Goal: Task Accomplishment & Management: Check status

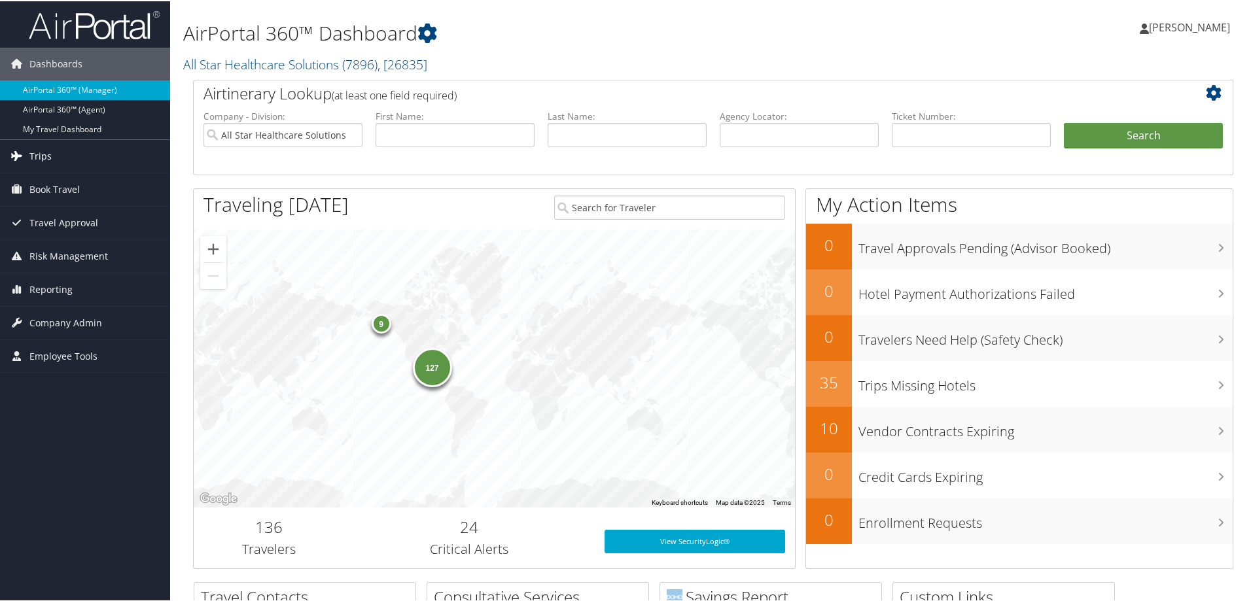
click at [43, 152] on span "Trips" at bounding box center [40, 155] width 22 height 33
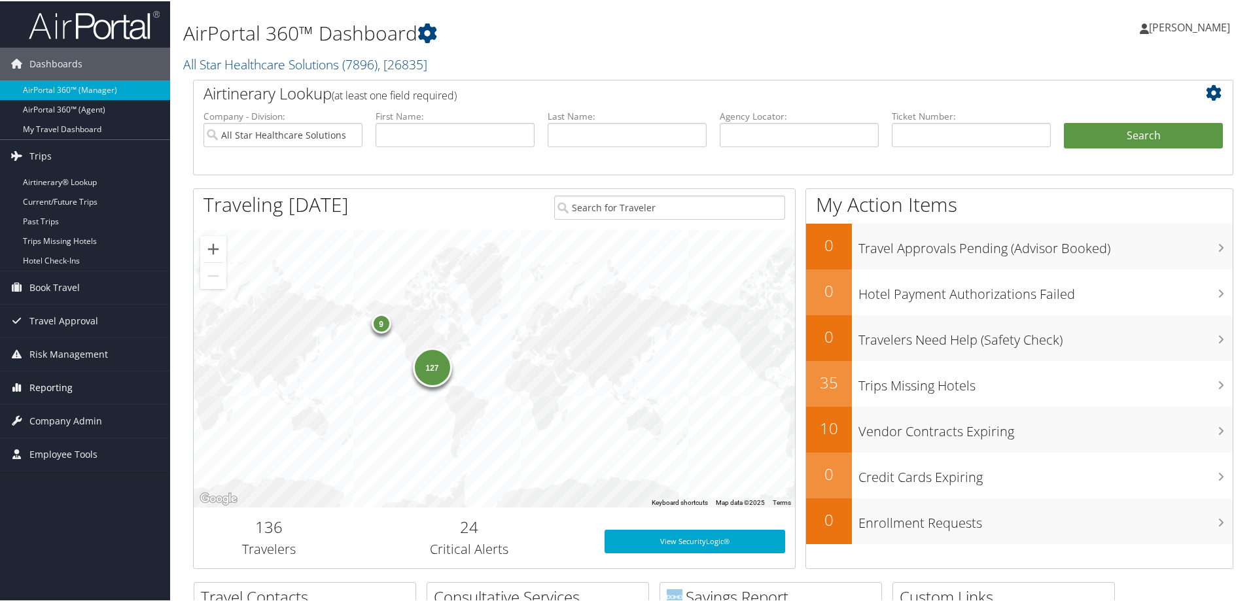
click at [44, 384] on span "Reporting" at bounding box center [50, 386] width 43 height 33
click at [41, 513] on span "Company Admin" at bounding box center [65, 518] width 73 height 33
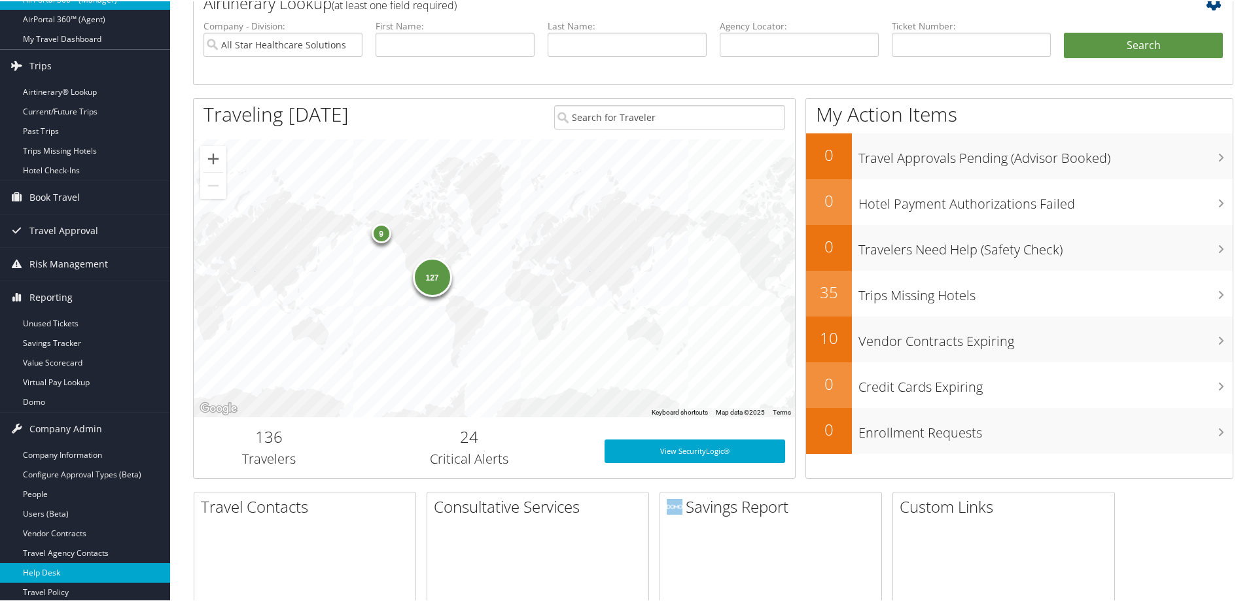
scroll to position [196, 0]
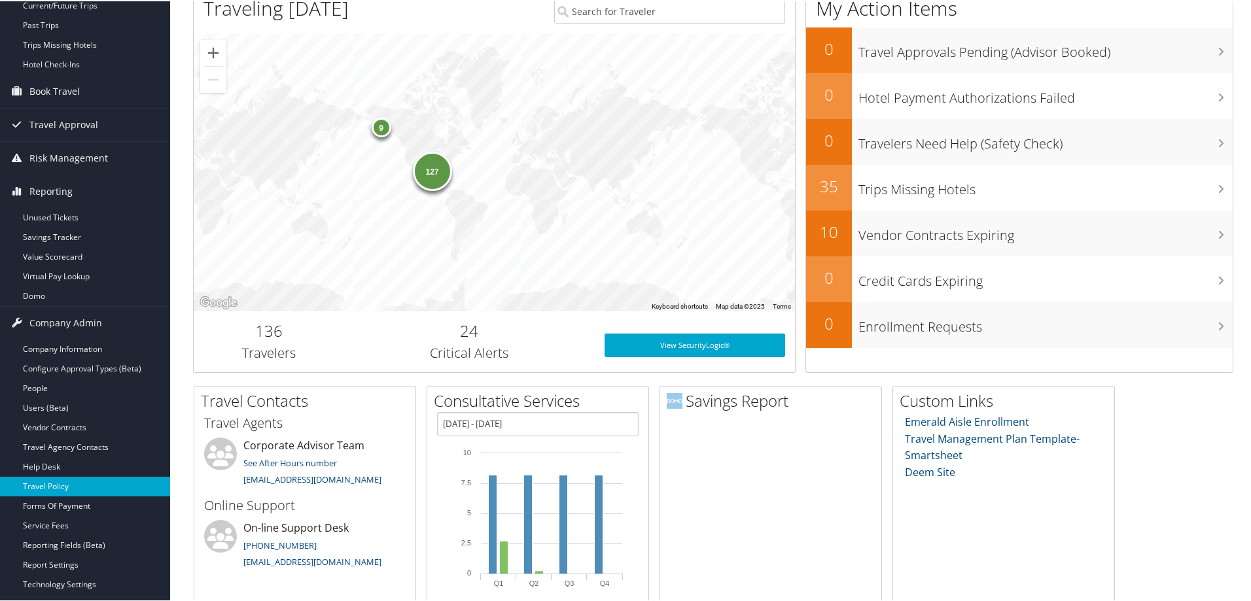
click at [57, 489] on link "Travel Policy" at bounding box center [85, 486] width 170 height 20
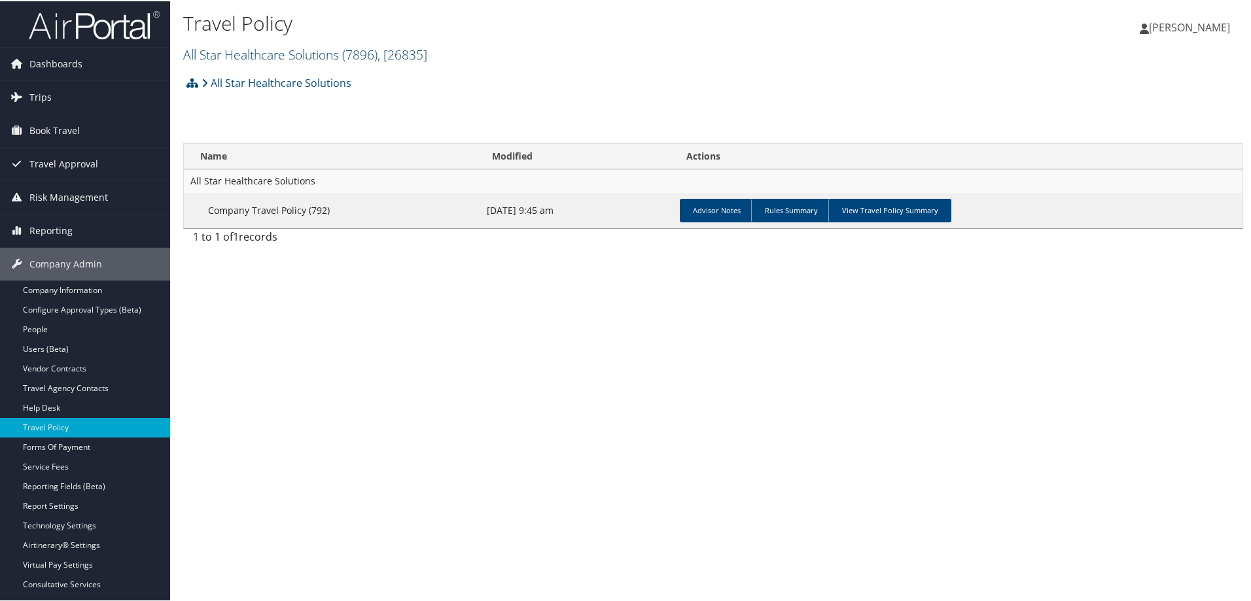
click at [219, 55] on link "All Star Healthcare Solutions ( 7896 ) , [ 26835 ]" at bounding box center [305, 54] width 244 height 18
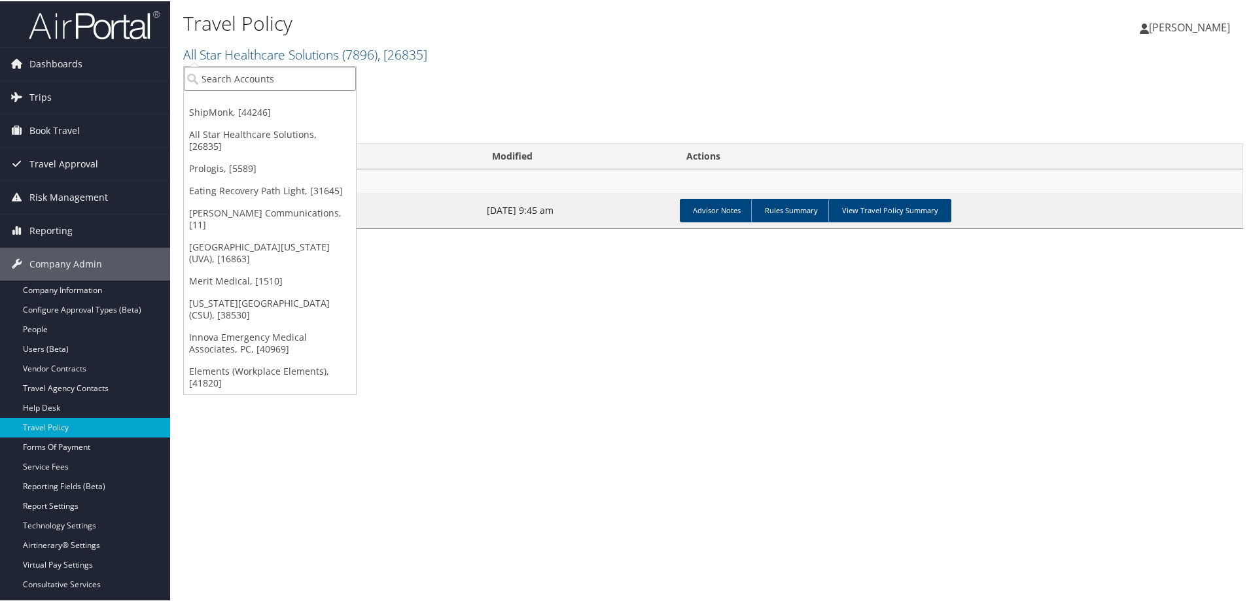
click at [223, 82] on input "search" at bounding box center [270, 77] width 172 height 24
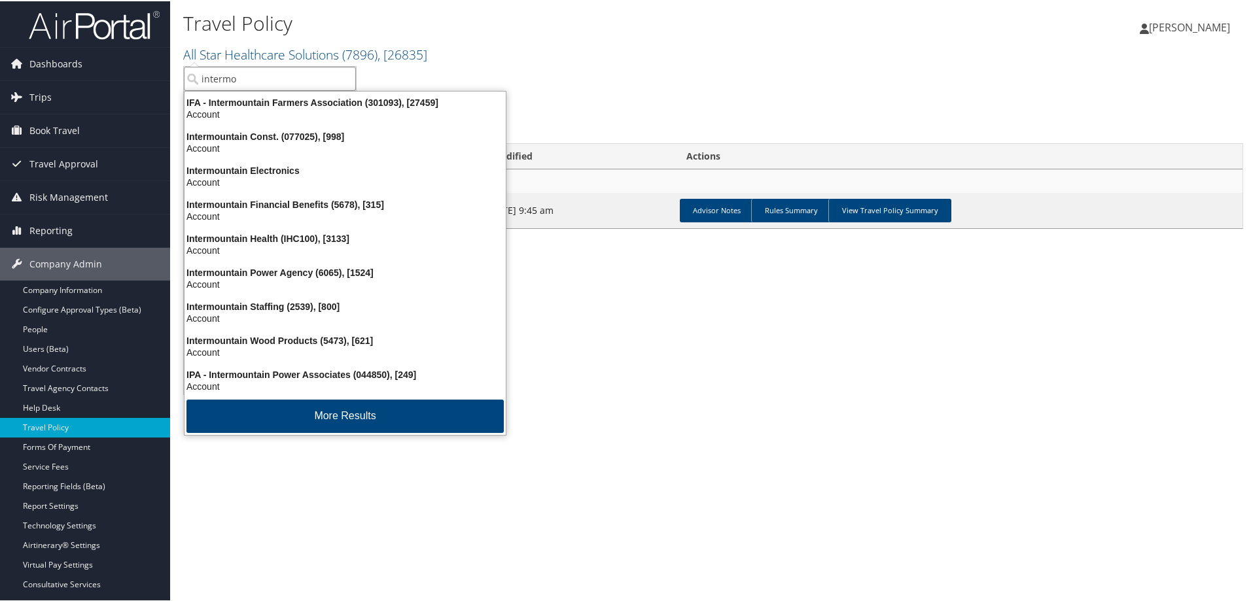
type input "intermou"
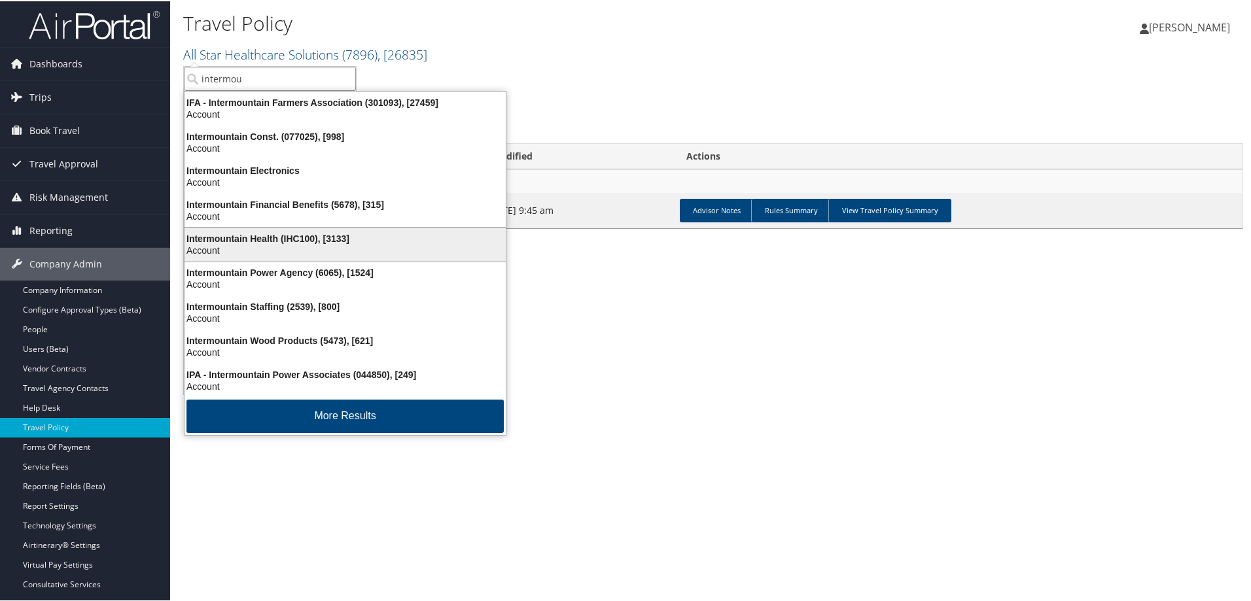
click at [268, 238] on div "Intermountain Health (IHC100), [3133]" at bounding box center [345, 238] width 337 height 12
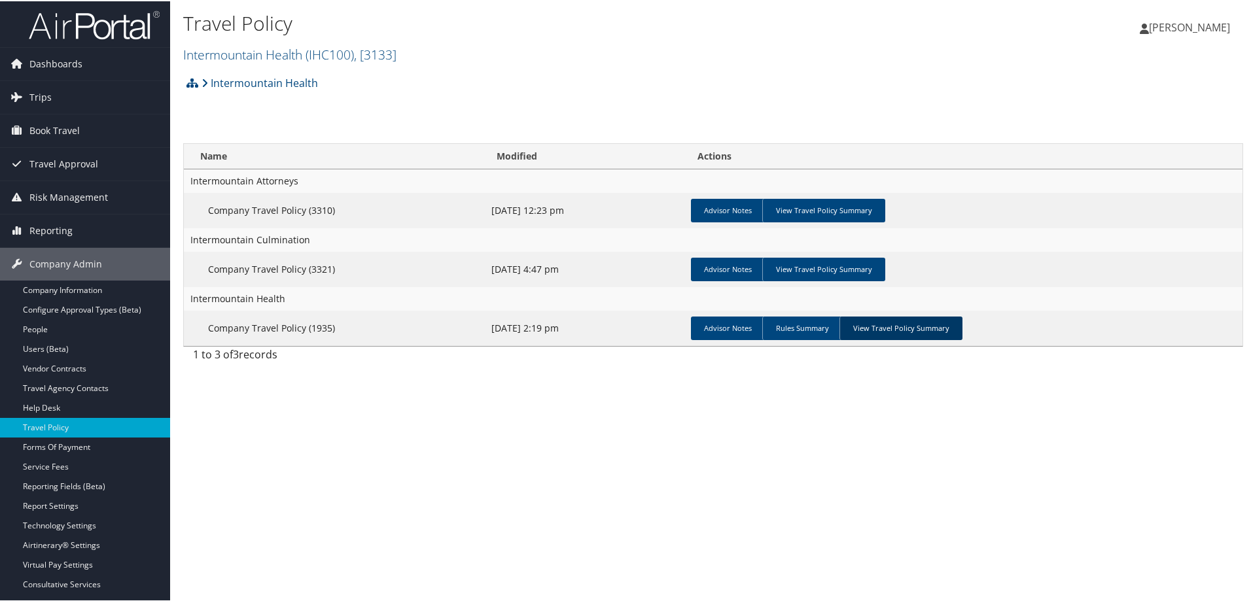
click at [899, 329] on link "View Travel Policy Summary" at bounding box center [901, 327] width 123 height 24
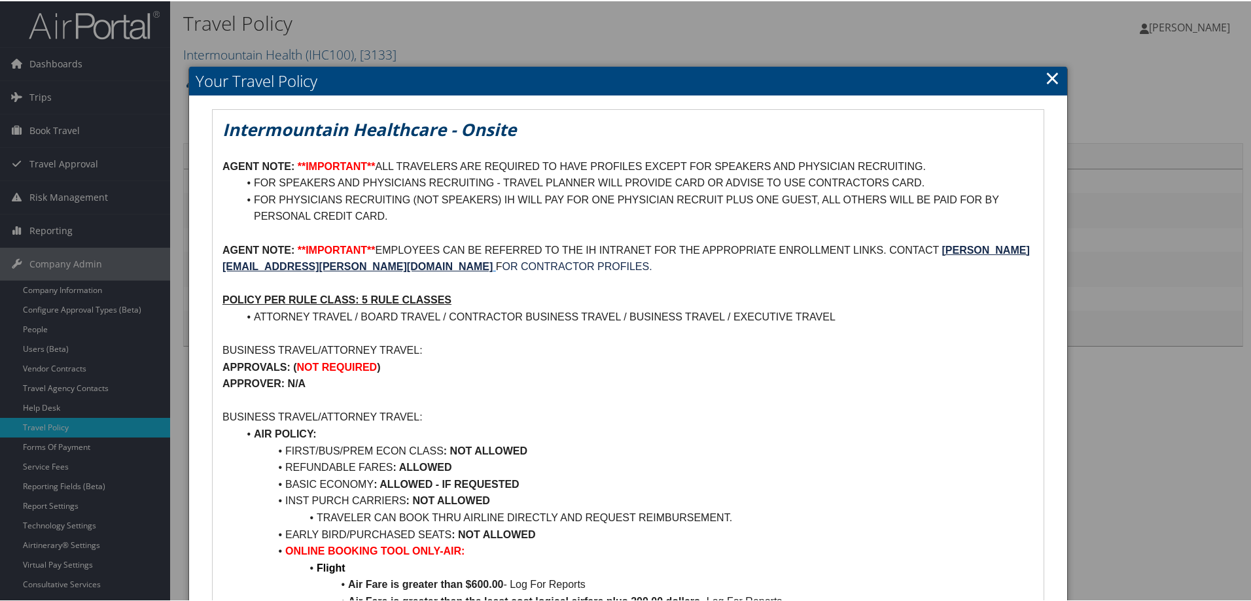
click at [1045, 79] on link "×" at bounding box center [1052, 76] width 15 height 26
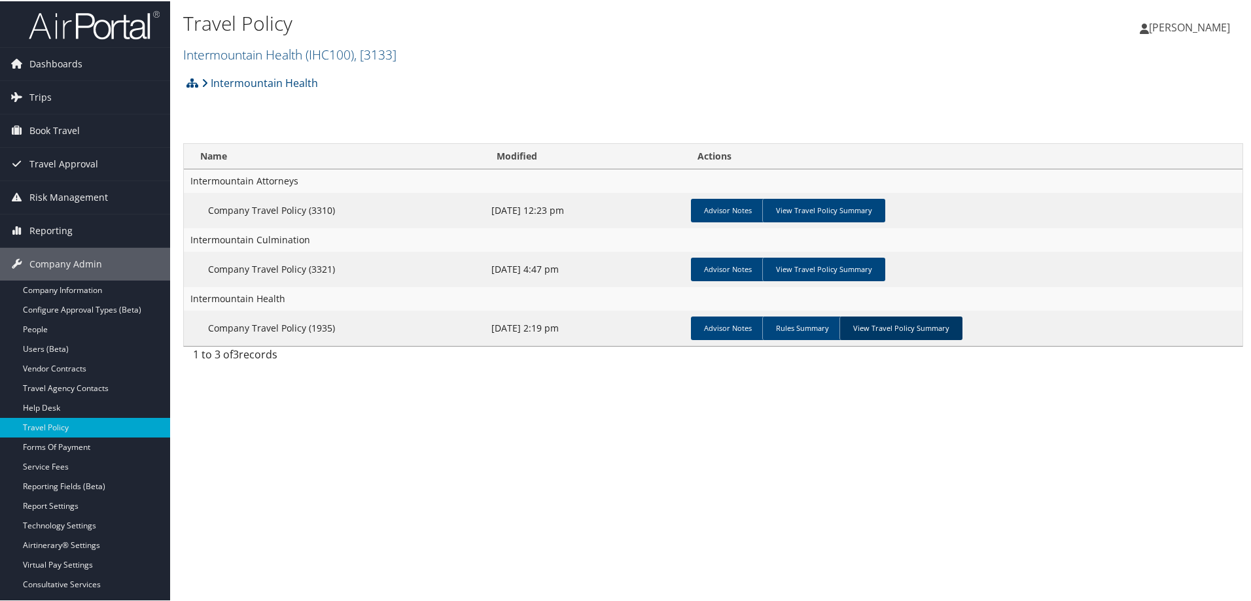
click at [881, 326] on link "View Travel Policy Summary" at bounding box center [901, 327] width 123 height 24
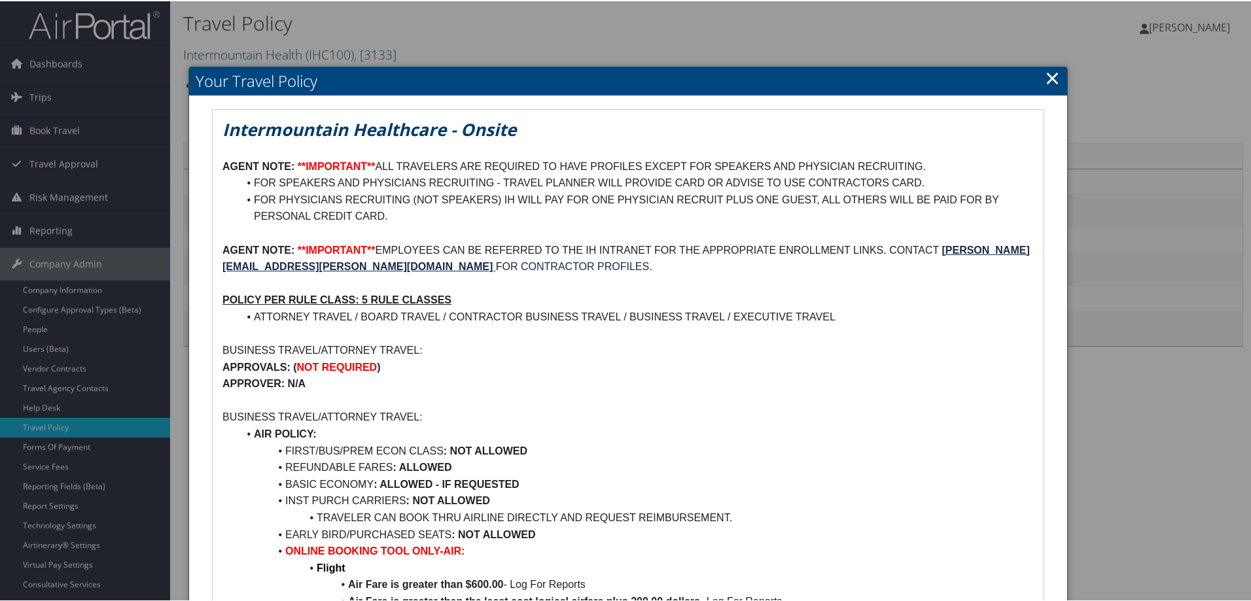
click at [243, 121] on em "Intermountain Healthcare - Onsite" at bounding box center [370, 128] width 294 height 24
click at [1048, 80] on link "×" at bounding box center [1052, 76] width 15 height 26
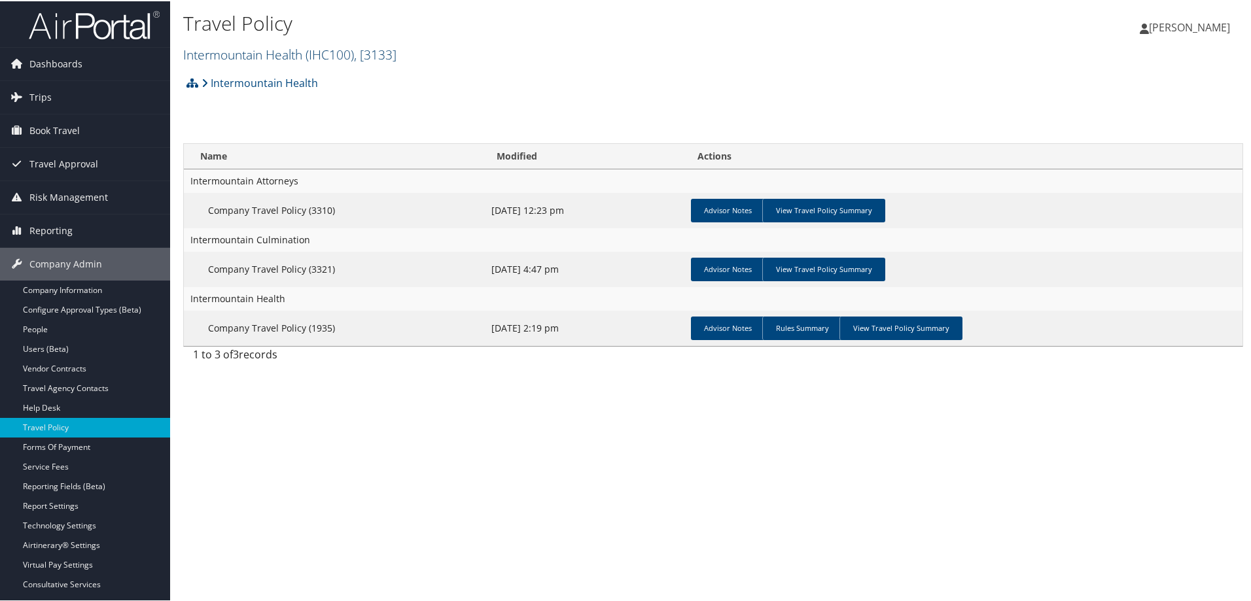
click at [316, 48] on span "( IHC100 )" at bounding box center [330, 54] width 48 height 18
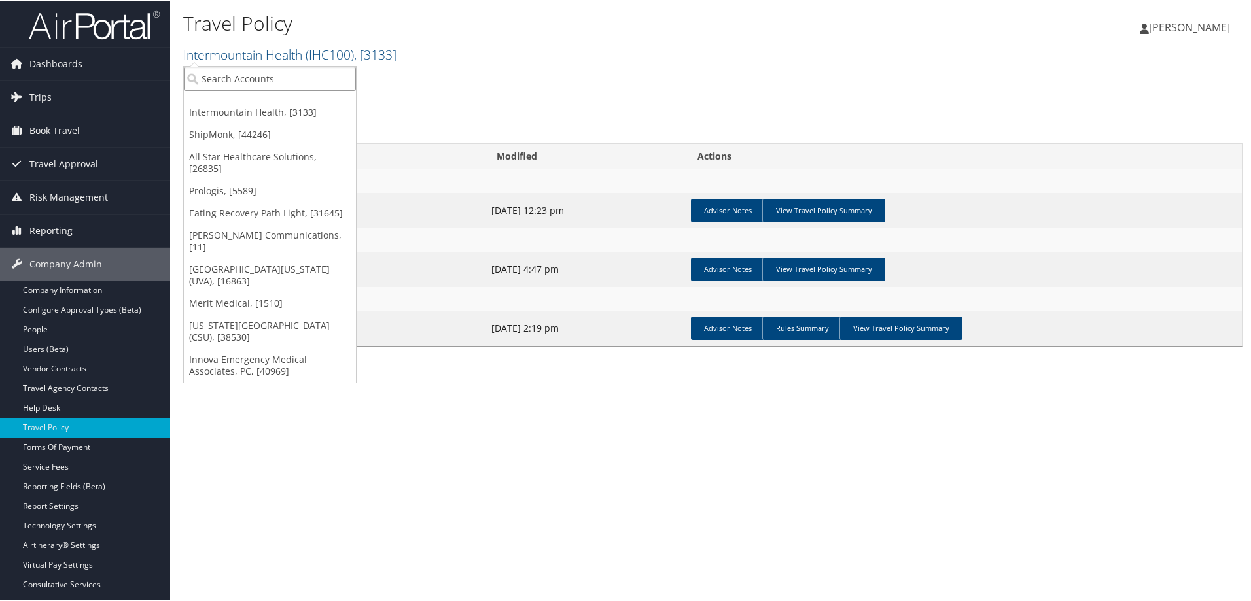
click at [285, 75] on input "search" at bounding box center [270, 77] width 172 height 24
type input "ihc"
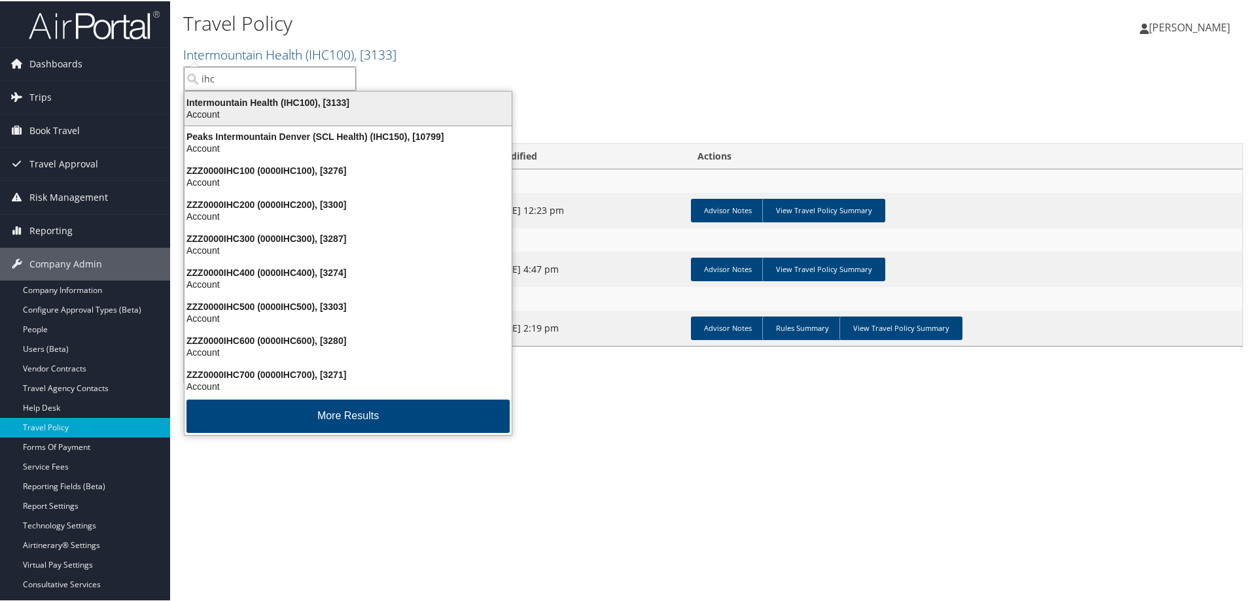
click at [276, 99] on div "Intermountain Health (IHC100), [3133]" at bounding box center [348, 102] width 343 height 12
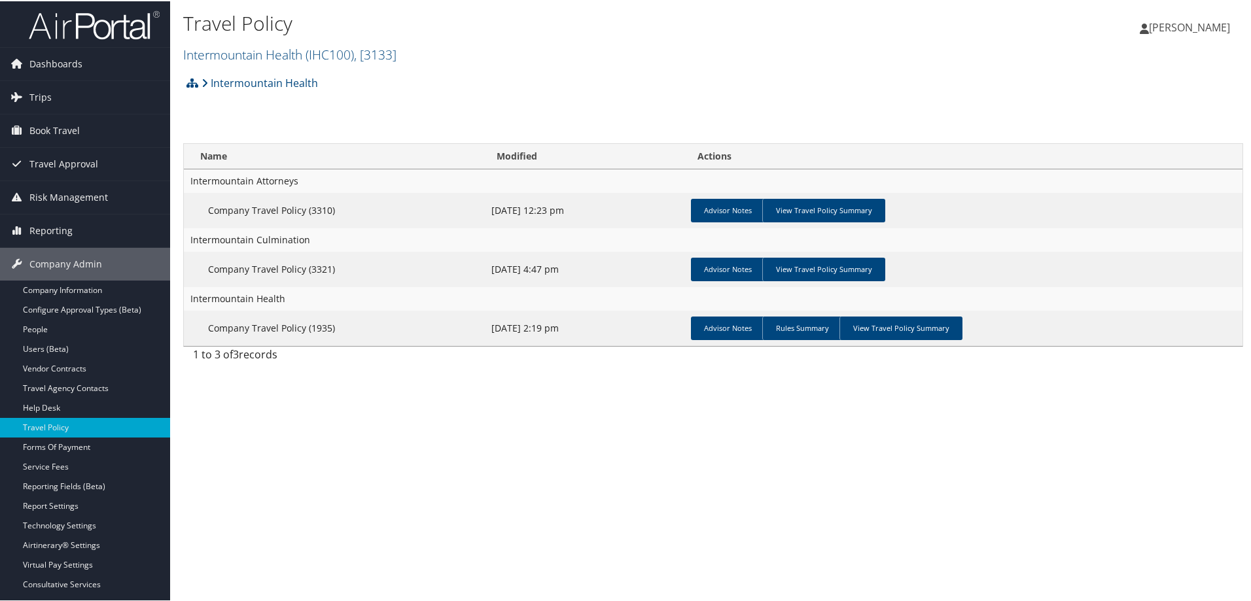
click at [94, 24] on img at bounding box center [94, 24] width 131 height 31
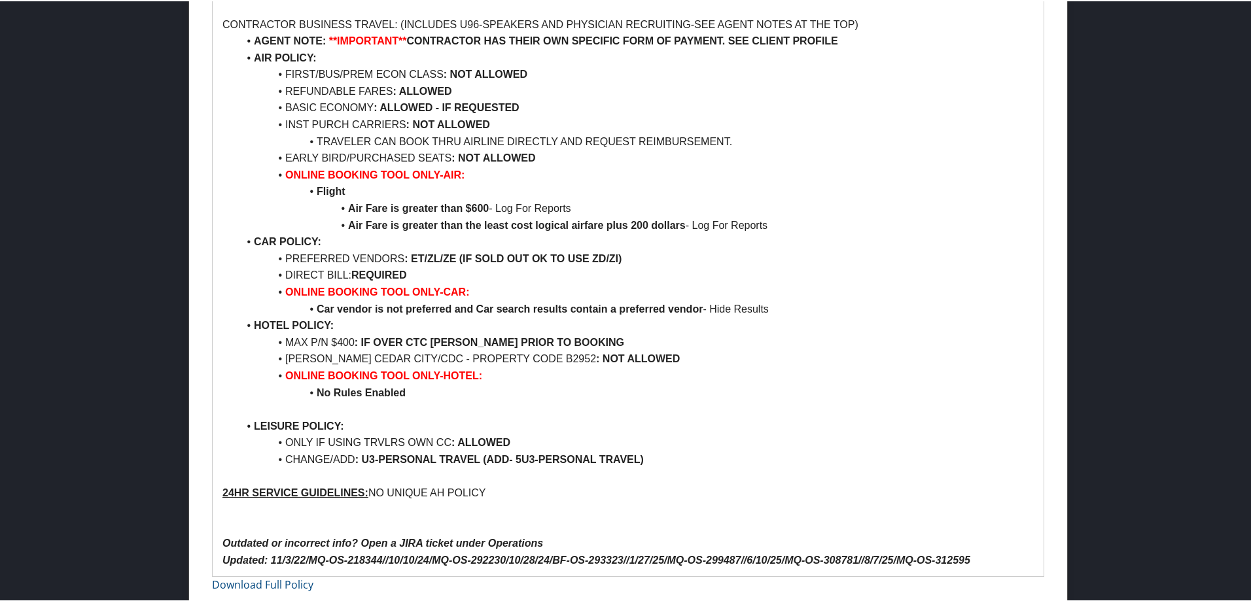
scroll to position [1922, 0]
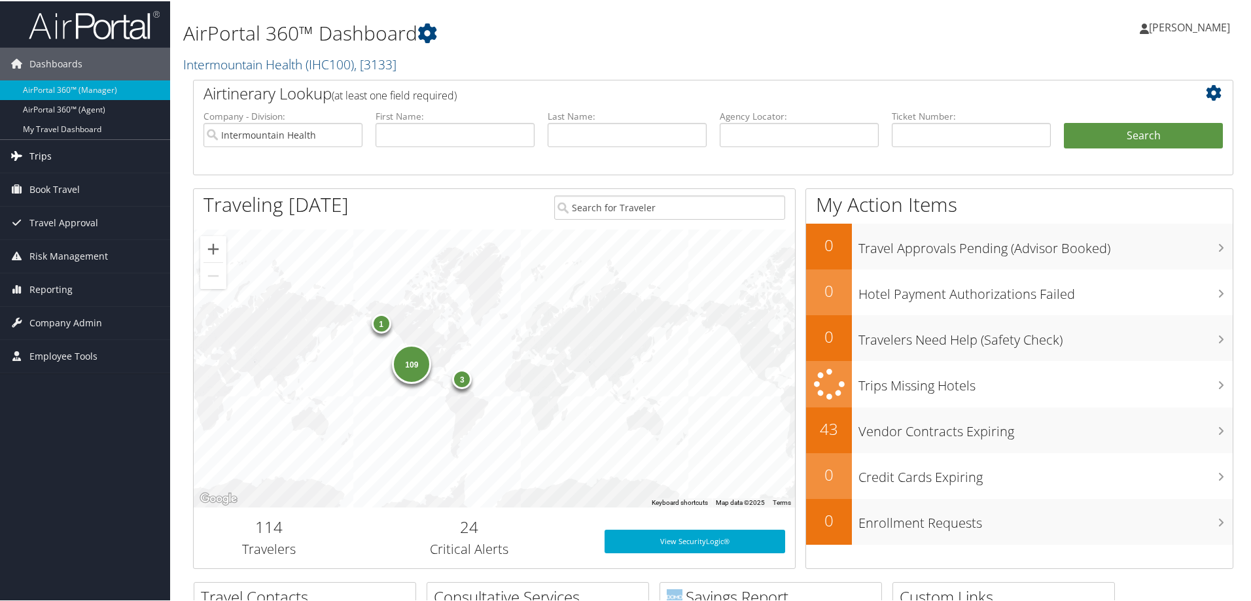
click at [39, 155] on span "Trips" at bounding box center [40, 155] width 22 height 33
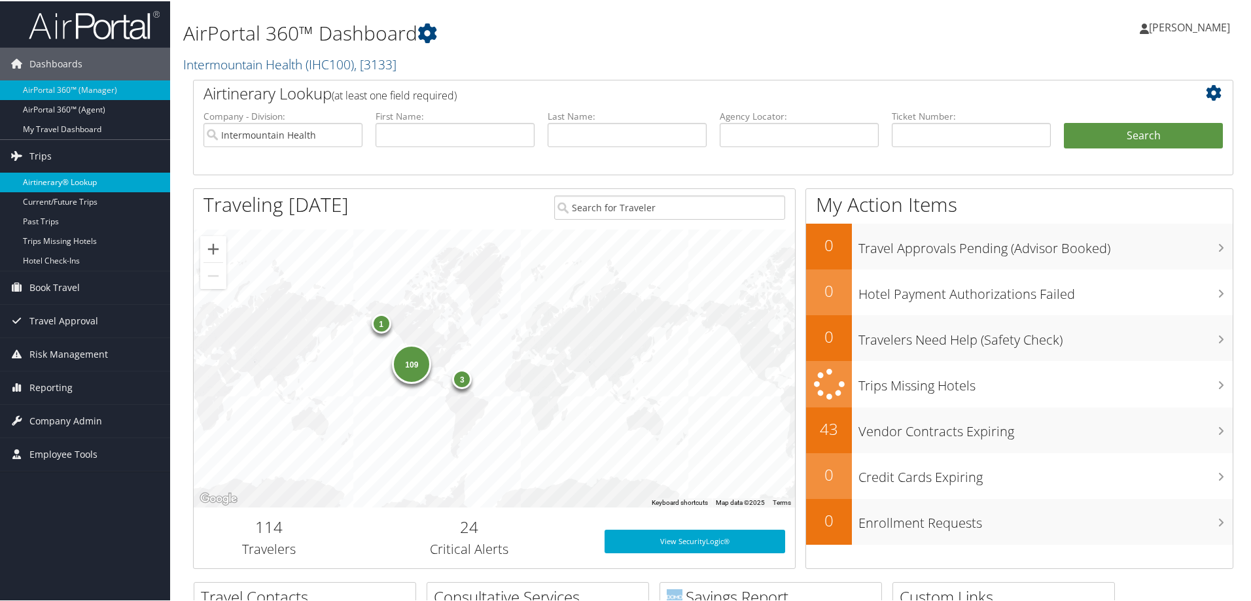
click at [45, 173] on link "Airtinerary® Lookup" at bounding box center [85, 181] width 170 height 20
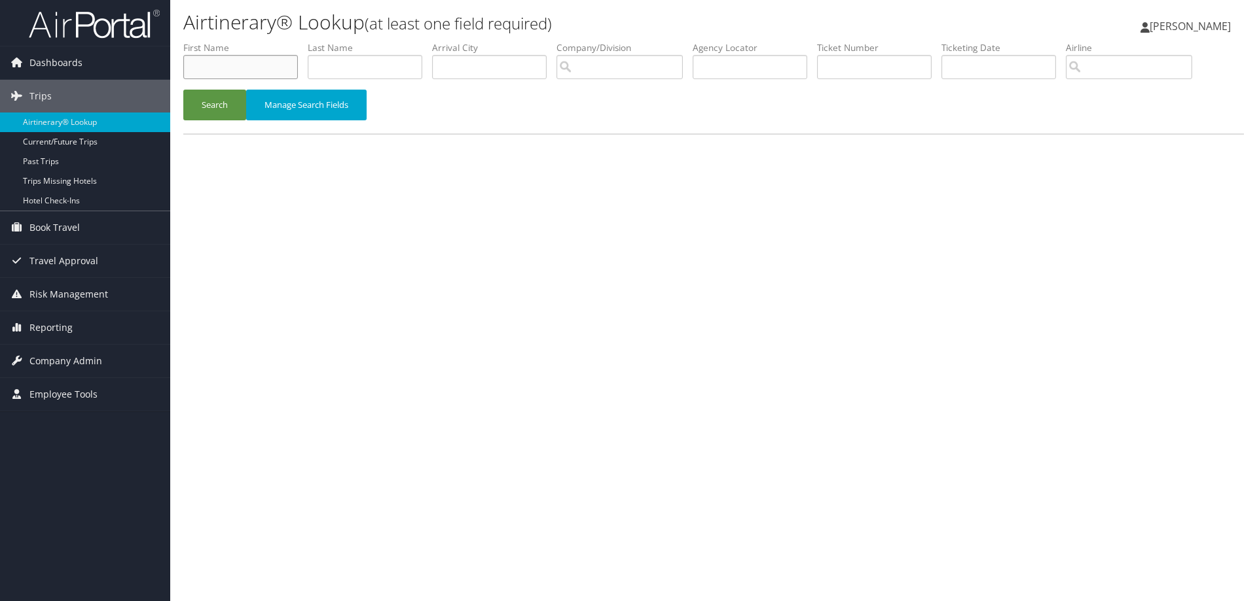
click at [215, 65] on input "text" at bounding box center [240, 67] width 115 height 24
type input "dove"
drag, startPoint x: 344, startPoint y: 68, endPoint x: 219, endPoint y: 65, distance: 125.0
click at [223, 41] on ul "First Name Last Name dove Departure City Arrival City Company/Division Airport/…" at bounding box center [713, 41] width 1060 height 0
click at [725, 67] on input "text" at bounding box center [749, 67] width 115 height 24
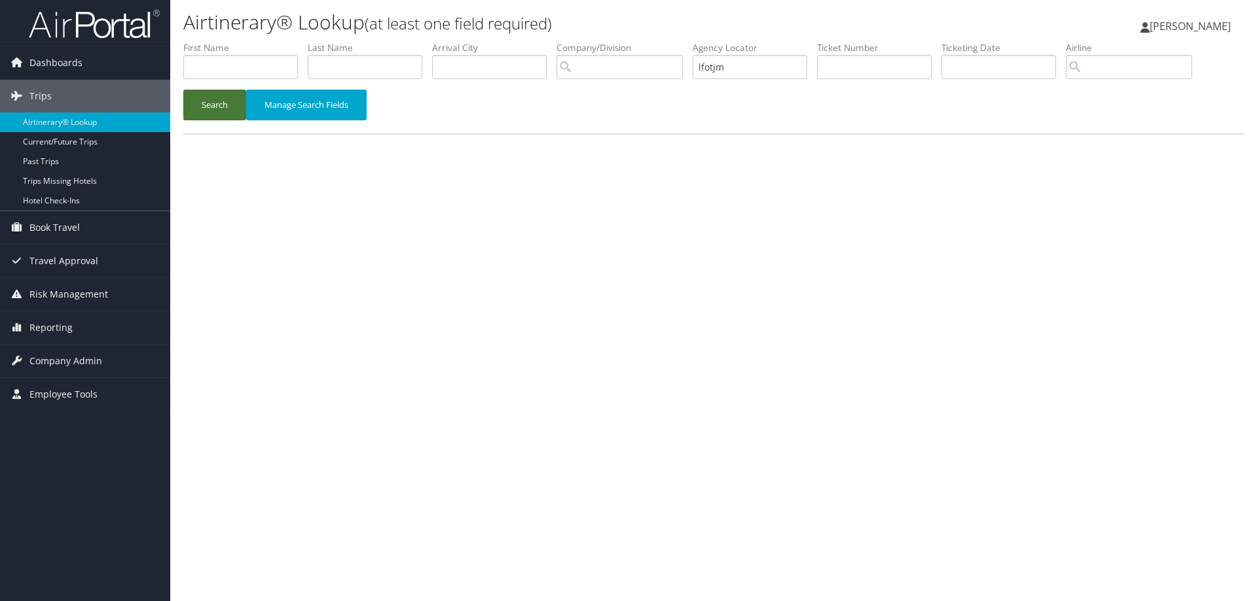
click at [209, 103] on button "Search" at bounding box center [214, 105] width 63 height 31
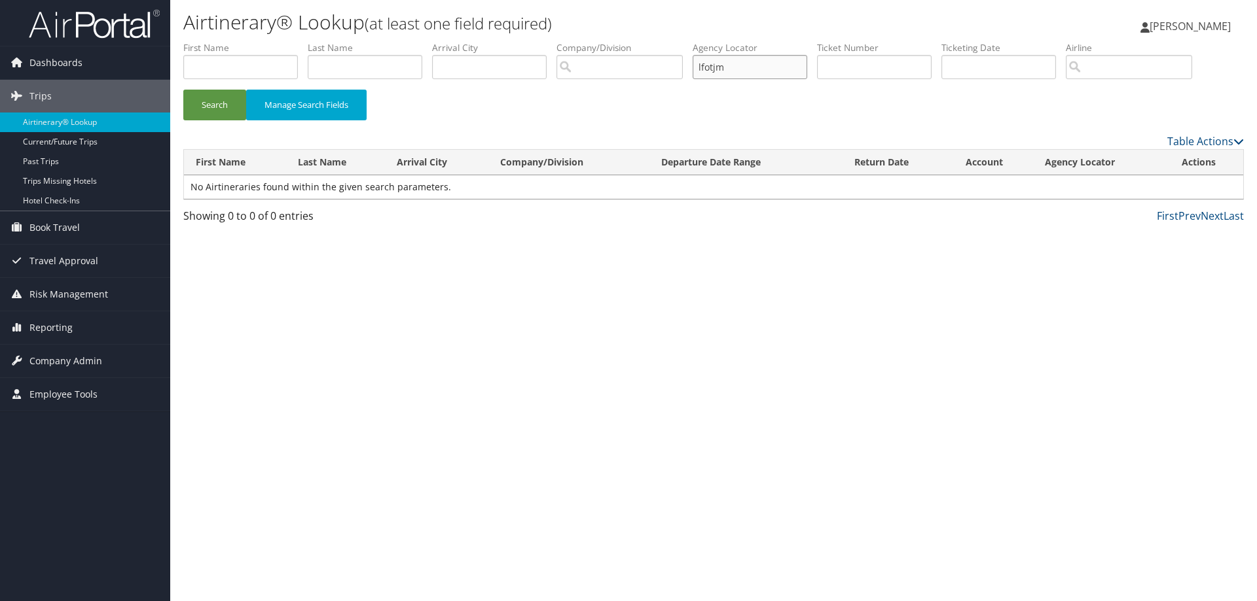
click at [709, 67] on input "lfotjm" at bounding box center [749, 67] width 115 height 24
type input "ofotjm"
click at [216, 103] on button "Search" at bounding box center [214, 105] width 63 height 31
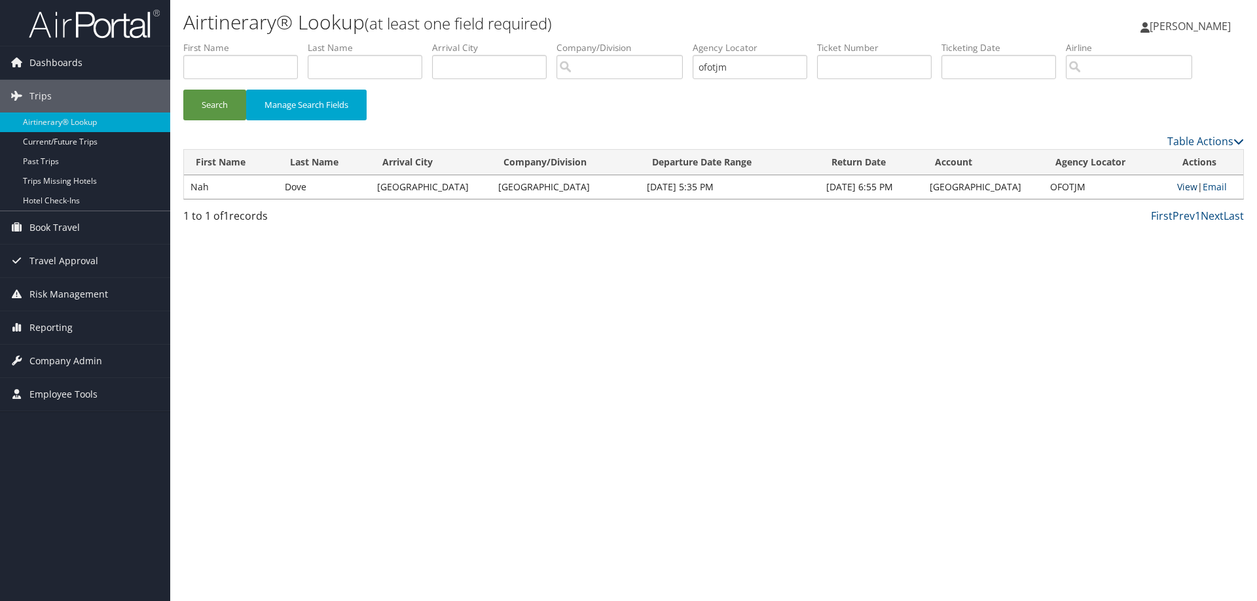
click at [1177, 186] on link "View" at bounding box center [1187, 187] width 20 height 12
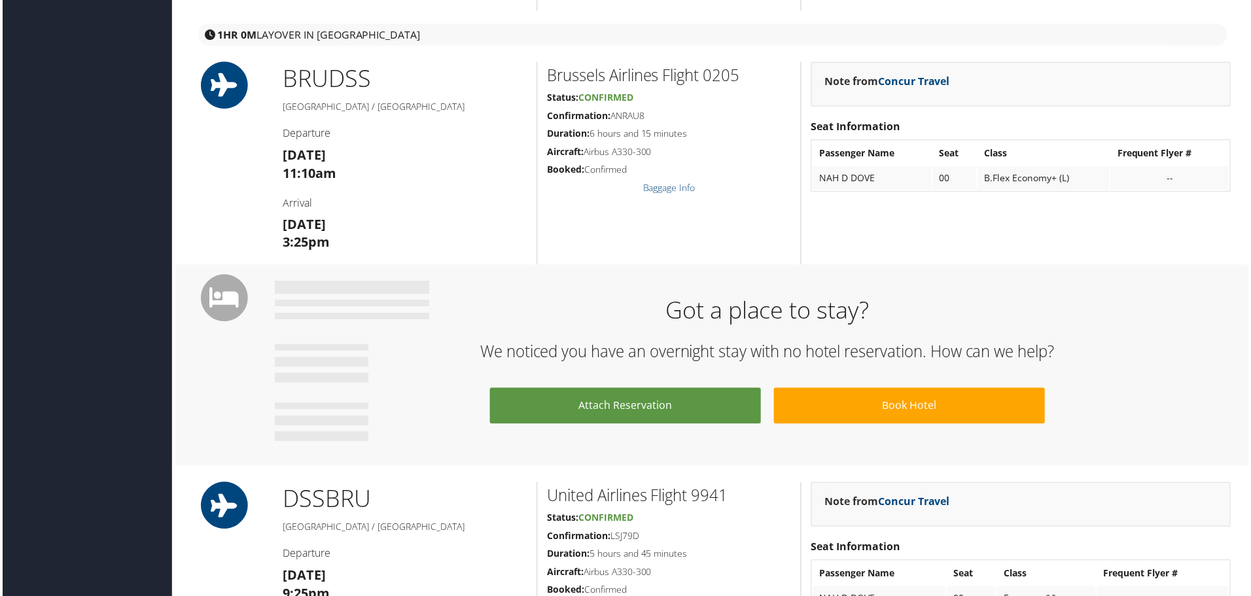
scroll to position [982, 0]
